Goal: Navigation & Orientation: Find specific page/section

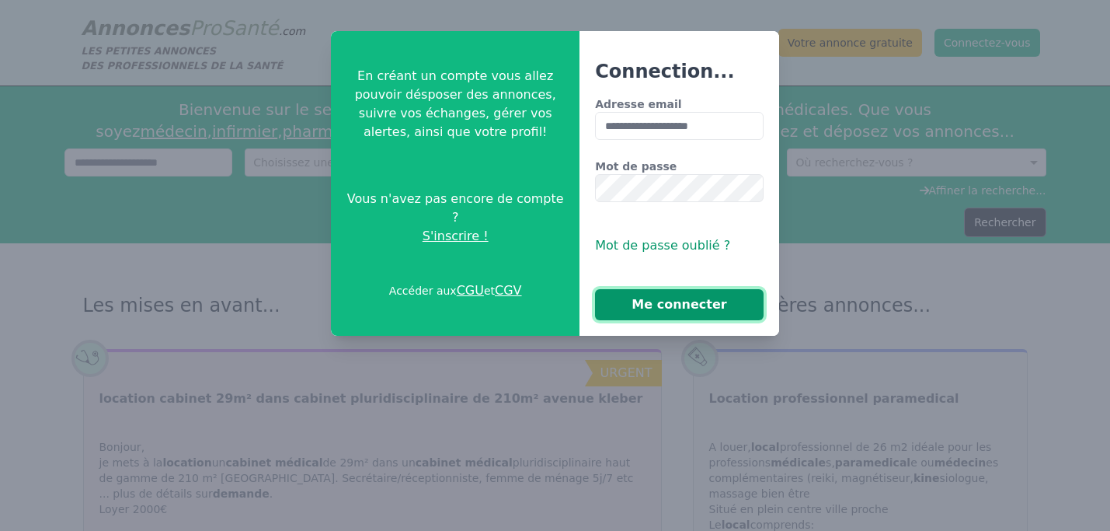
click at [726, 302] on button "Me connecter" at bounding box center [679, 304] width 169 height 31
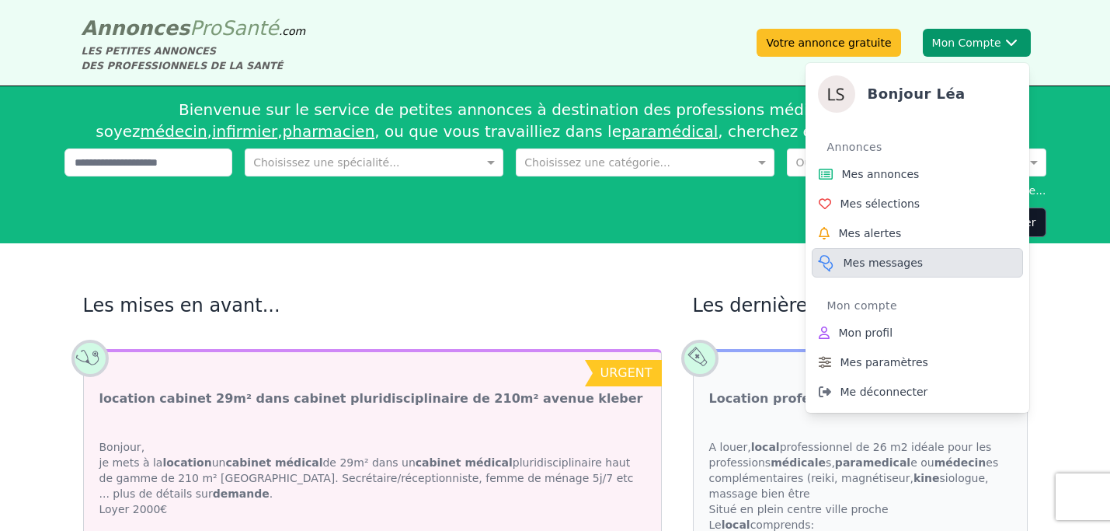
click at [901, 265] on span "Mes messages" at bounding box center [884, 263] width 80 height 16
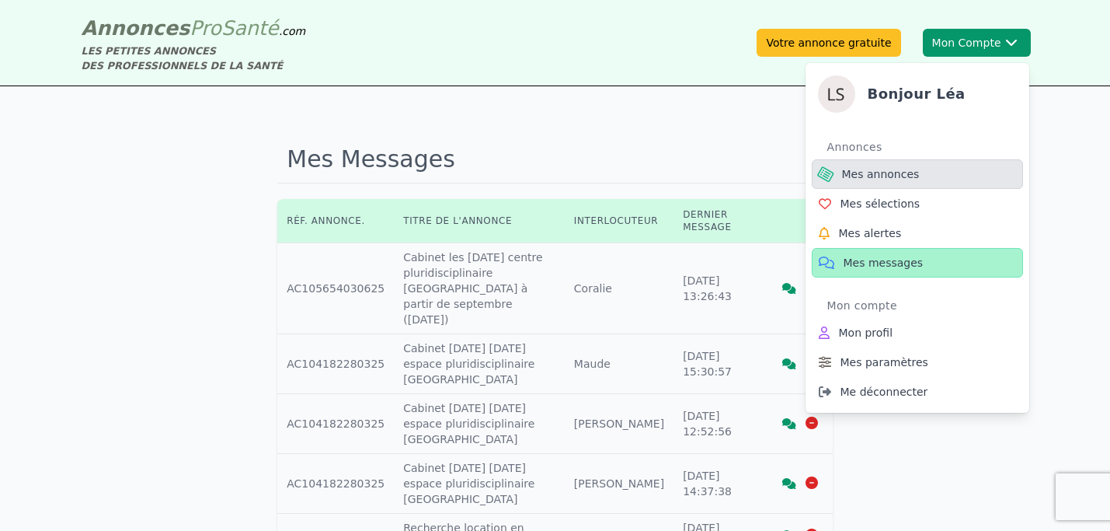
click at [904, 165] on link "Mes annonces" at bounding box center [917, 174] width 211 height 30
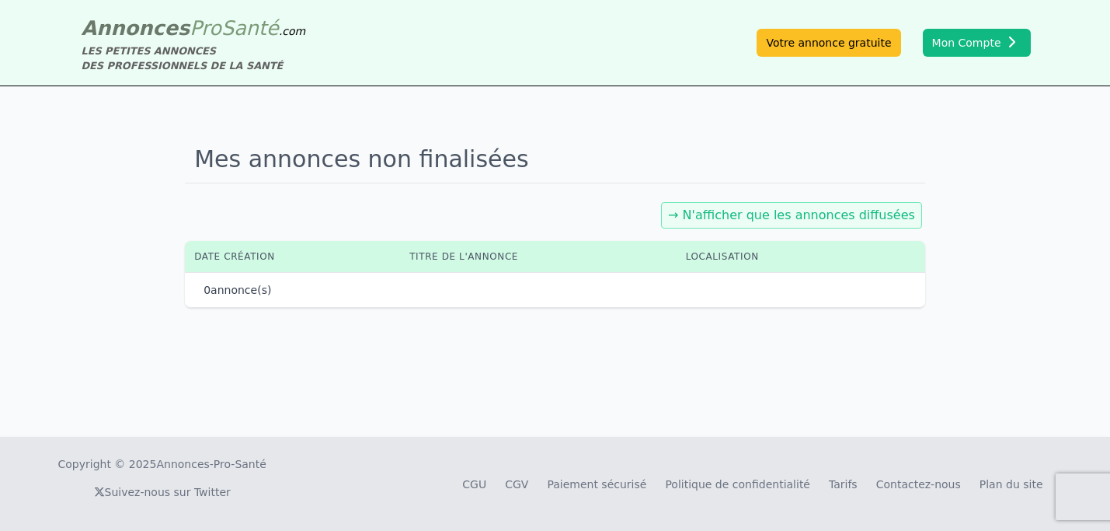
click at [807, 224] on div "→ N'afficher que les annonces diffusées" at bounding box center [791, 215] width 261 height 26
click at [798, 211] on link "→ N'afficher que les annonces diffusées" at bounding box center [791, 214] width 247 height 15
